Goal: Information Seeking & Learning: Learn about a topic

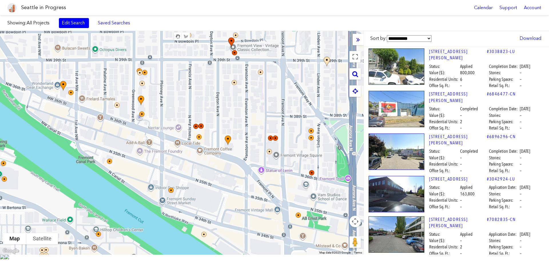
click at [241, 13] on body "Seattle in Progress Calendar Support Account About [GEOGRAPHIC_DATA] in Progres…" at bounding box center [274, 130] width 549 height 261
drag, startPoint x: 198, startPoint y: 139, endPoint x: 245, endPoint y: 6, distance: 140.8
click at [250, 20] on div "Showing: All Projects Edit Search Saved Searches Added to Saved Searches Done C…" at bounding box center [274, 134] width 549 height 239
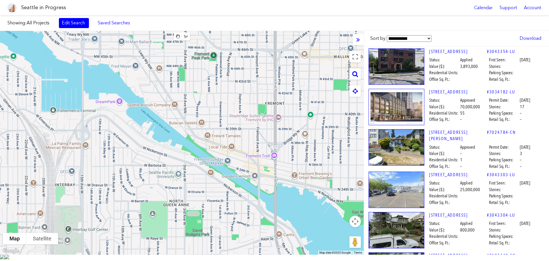
drag, startPoint x: 211, startPoint y: 227, endPoint x: 221, endPoint y: 190, distance: 38.4
click at [194, 141] on div at bounding box center [182, 142] width 364 height 223
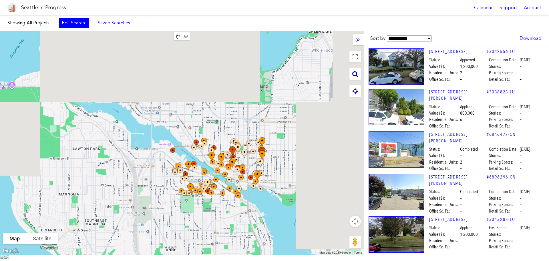
drag, startPoint x: 203, startPoint y: 212, endPoint x: 197, endPoint y: 137, distance: 75.4
click at [227, 138] on div at bounding box center [182, 142] width 364 height 223
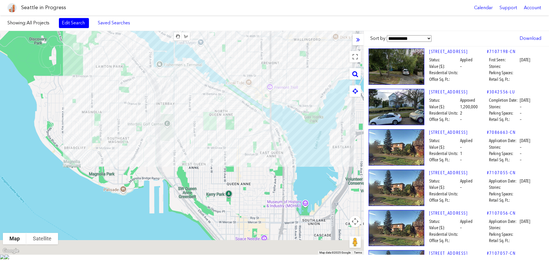
drag, startPoint x: 197, startPoint y: 137, endPoint x: 199, endPoint y: 122, distance: 15.3
click at [199, 122] on div at bounding box center [182, 142] width 364 height 223
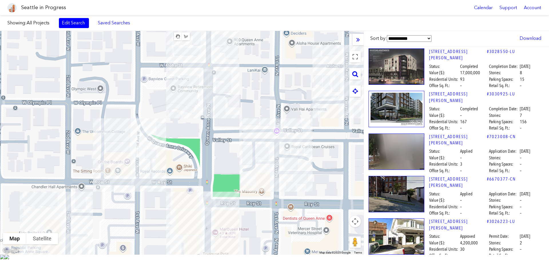
drag, startPoint x: 211, startPoint y: 229, endPoint x: 335, endPoint y: 208, distance: 125.3
click at [335, 208] on div at bounding box center [182, 142] width 364 height 223
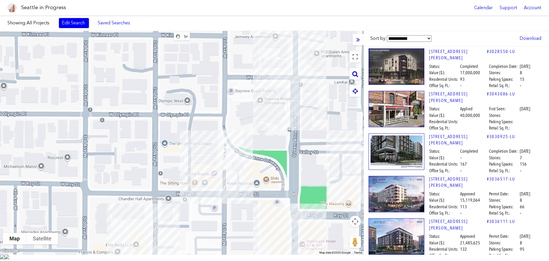
drag, startPoint x: 182, startPoint y: 198, endPoint x: 269, endPoint y: 210, distance: 88.3
click at [269, 210] on div at bounding box center [182, 142] width 364 height 223
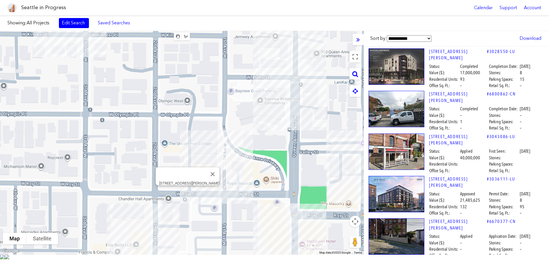
click at [188, 194] on div "[STREET_ADDRESS][PERSON_NAME]" at bounding box center [182, 142] width 364 height 223
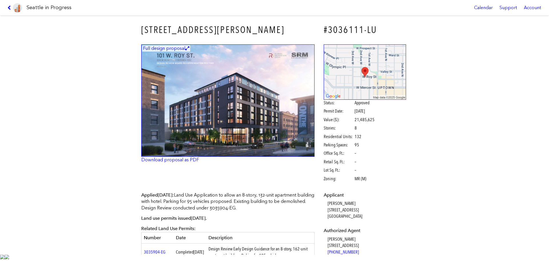
click at [213, 124] on img at bounding box center [227, 100] width 173 height 112
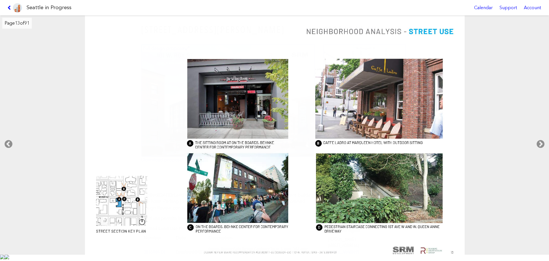
click at [5, 8] on div "Seattle in Progress Calendar Support Account" at bounding box center [274, 7] width 549 height 15
click at [8, 8] on icon at bounding box center [9, 7] width 5 height 5
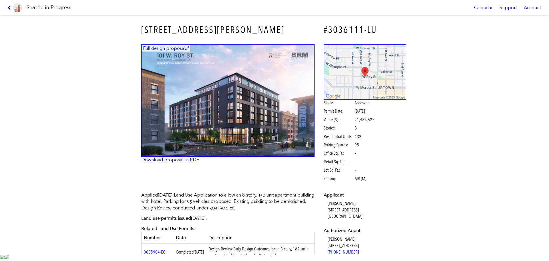
click at [221, 97] on img at bounding box center [227, 100] width 173 height 112
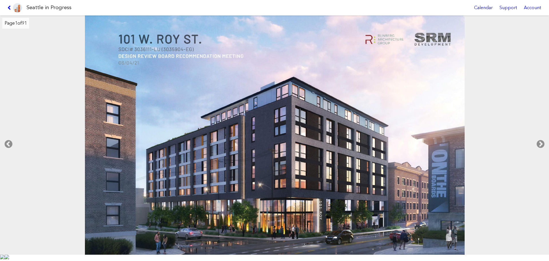
click at [6, 6] on link at bounding box center [14, 7] width 19 height 15
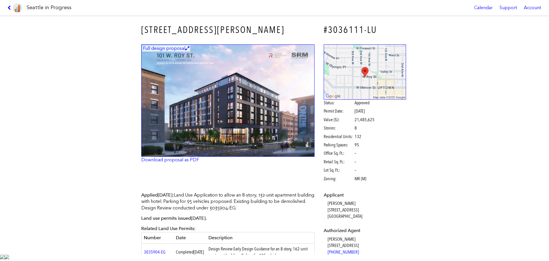
click at [209, 93] on img at bounding box center [227, 100] width 173 height 112
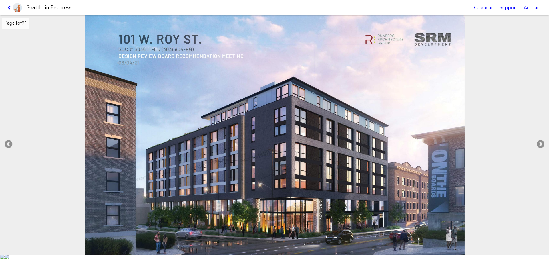
click at [17, 8] on img at bounding box center [17, 7] width 9 height 9
